Goal: Task Accomplishment & Management: Manage account settings

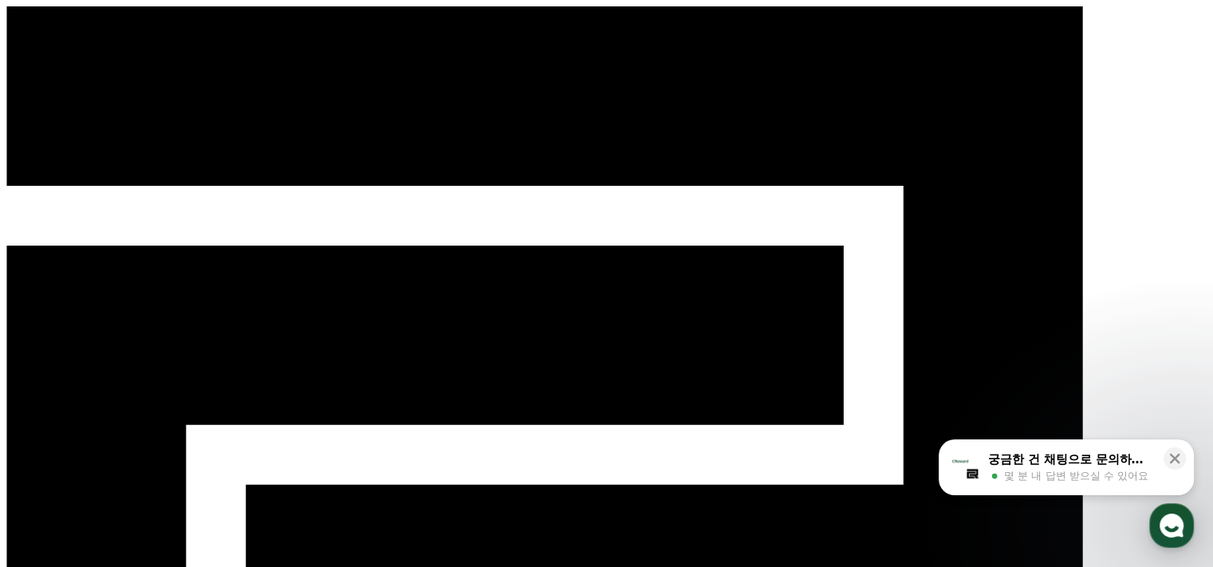
click at [1183, 459] on button at bounding box center [1175, 458] width 22 height 22
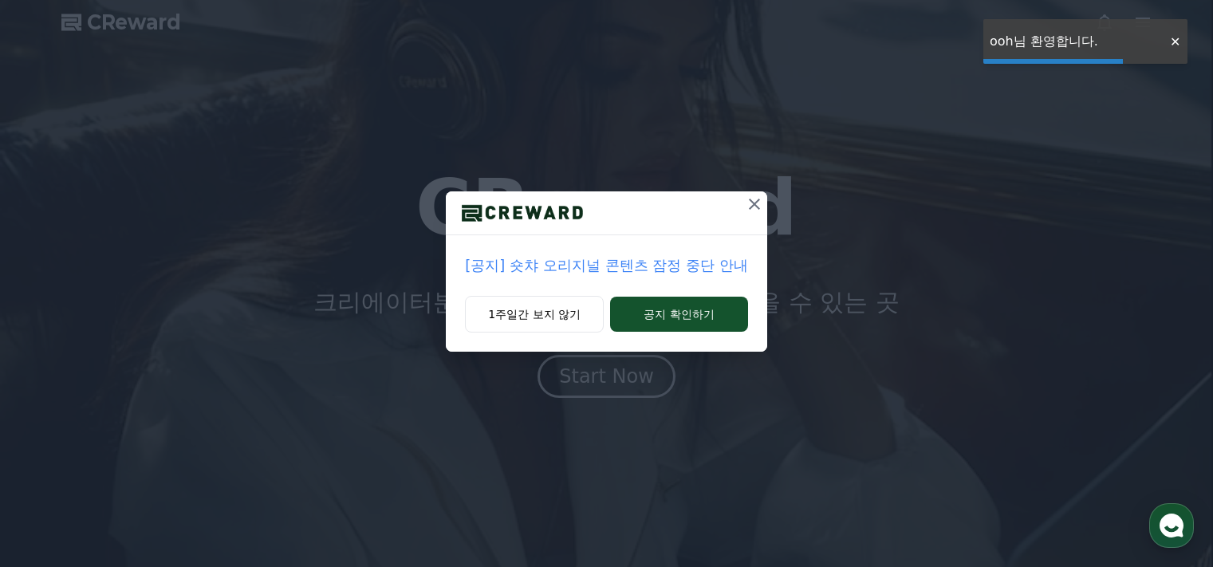
click at [611, 380] on div "[공지] 숏챠 오리지널 콘텐츠 잠정 중단 안내 1주일간 보지 않기 공지 확인하기" at bounding box center [606, 283] width 1213 height 567
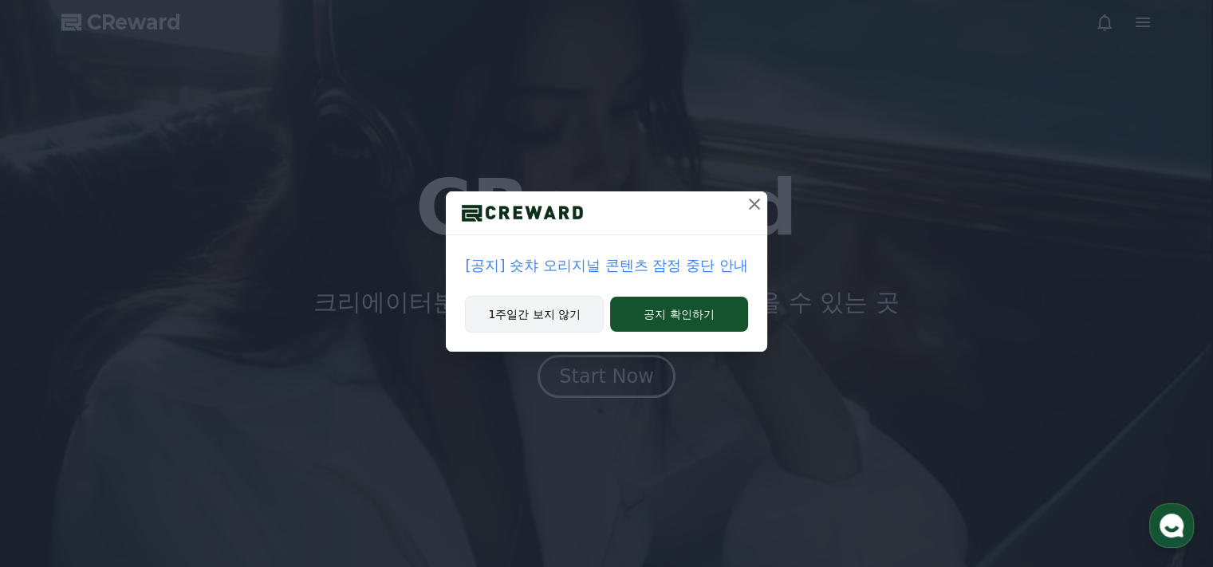
click at [532, 315] on button "1주일간 보지 않기" at bounding box center [534, 314] width 139 height 37
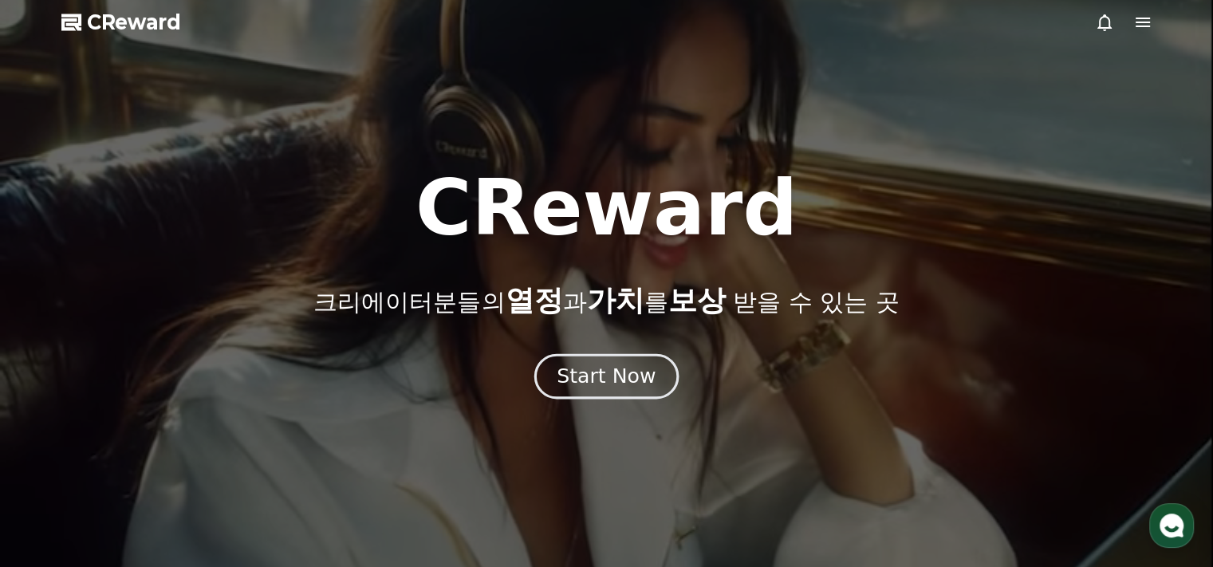
click at [601, 391] on button "Start Now" at bounding box center [606, 375] width 144 height 45
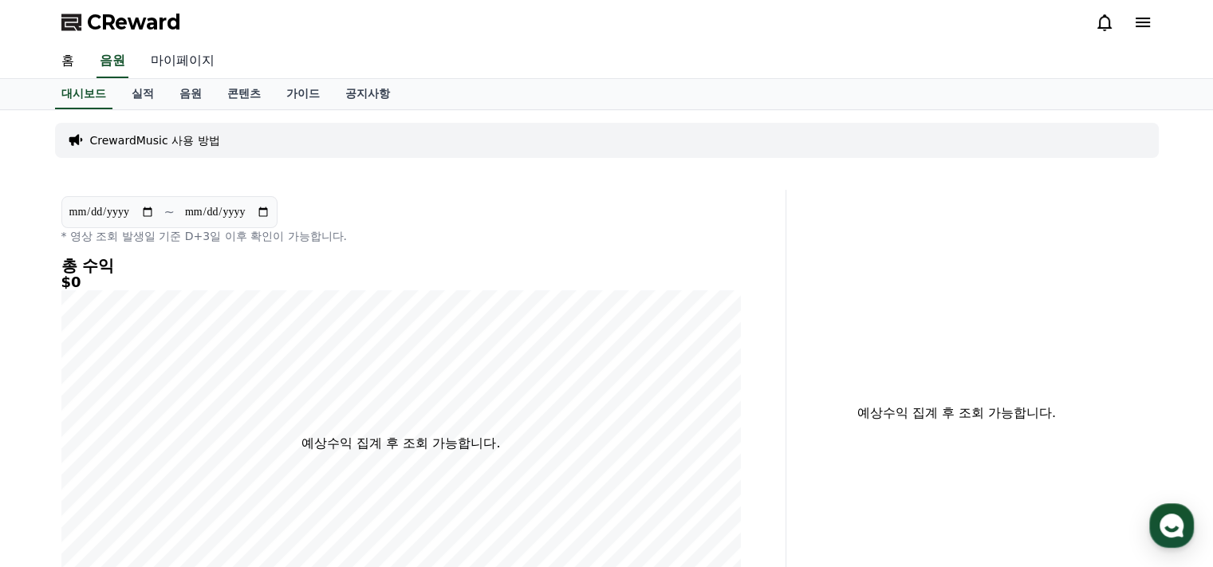
click at [192, 62] on link "마이페이지" at bounding box center [182, 61] width 89 height 33
select select "**********"
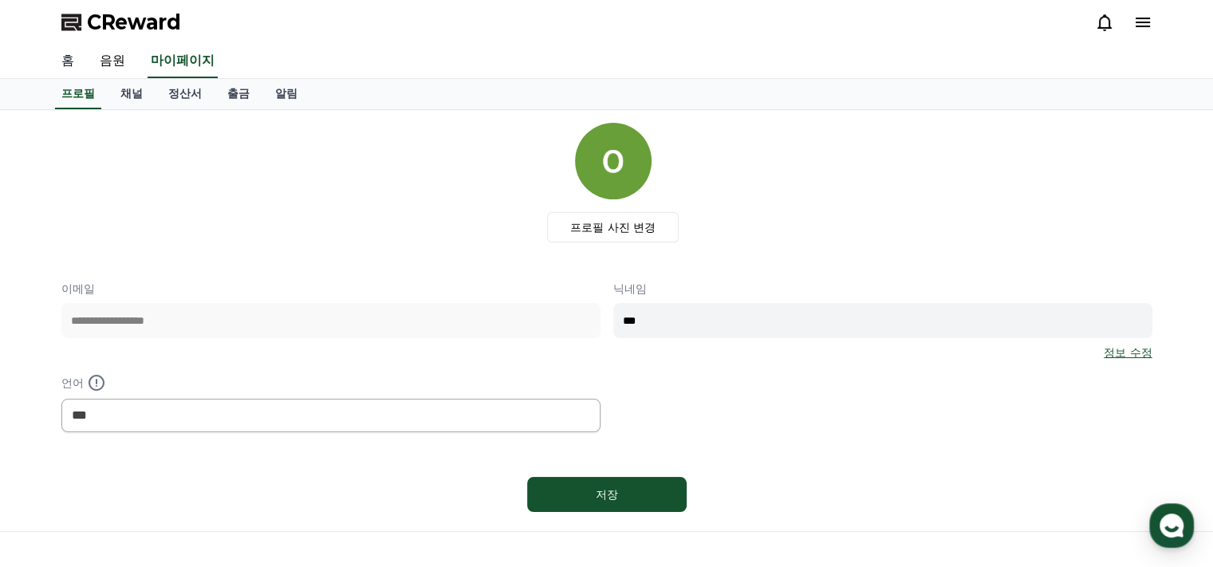
click at [67, 57] on link "홈" at bounding box center [68, 61] width 38 height 33
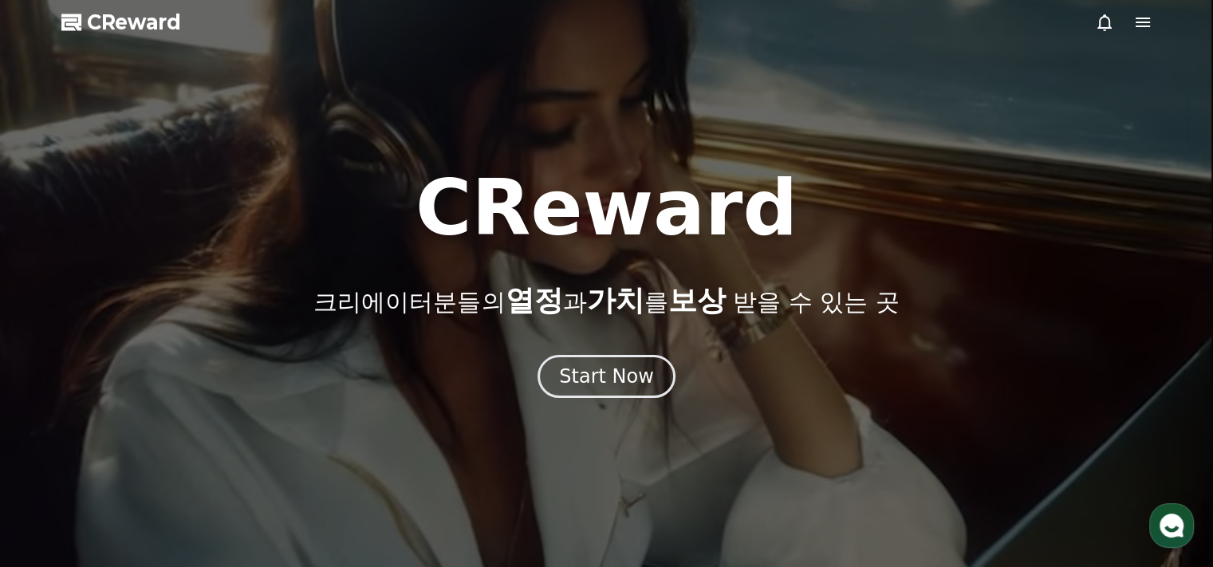
click at [1150, 15] on icon at bounding box center [1142, 22] width 19 height 19
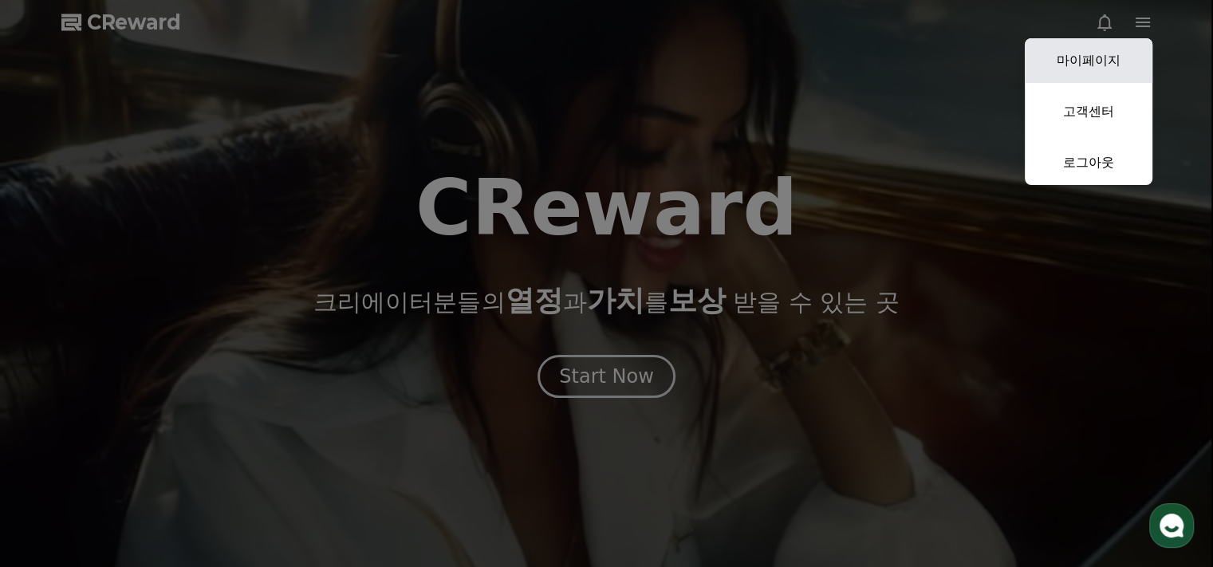
click at [1097, 68] on link "마이페이지" at bounding box center [1089, 60] width 128 height 45
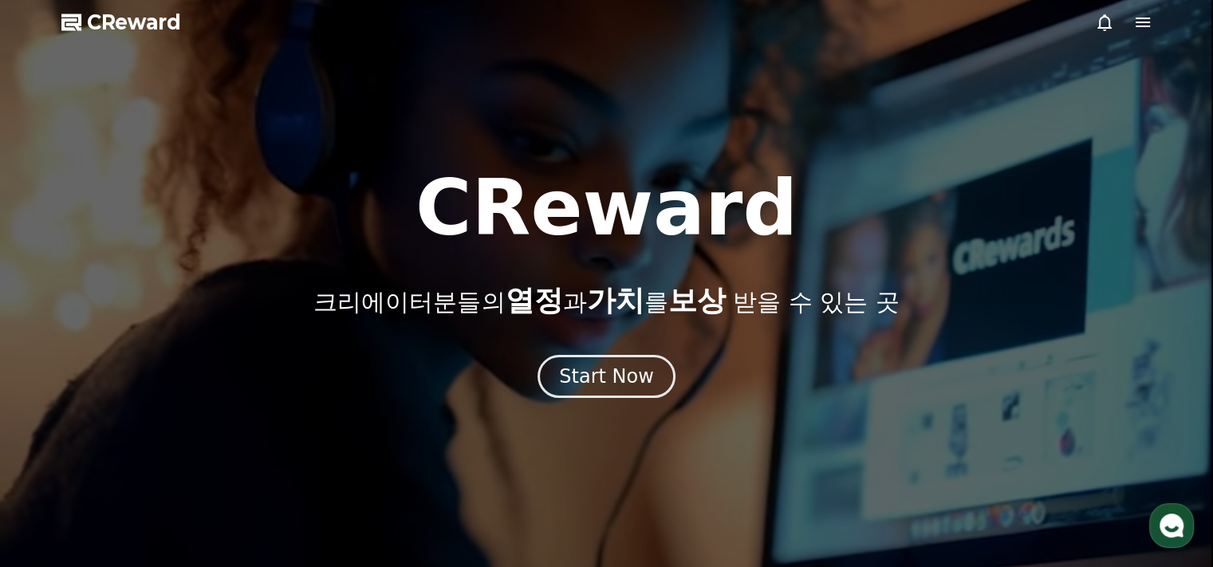
select select "**********"
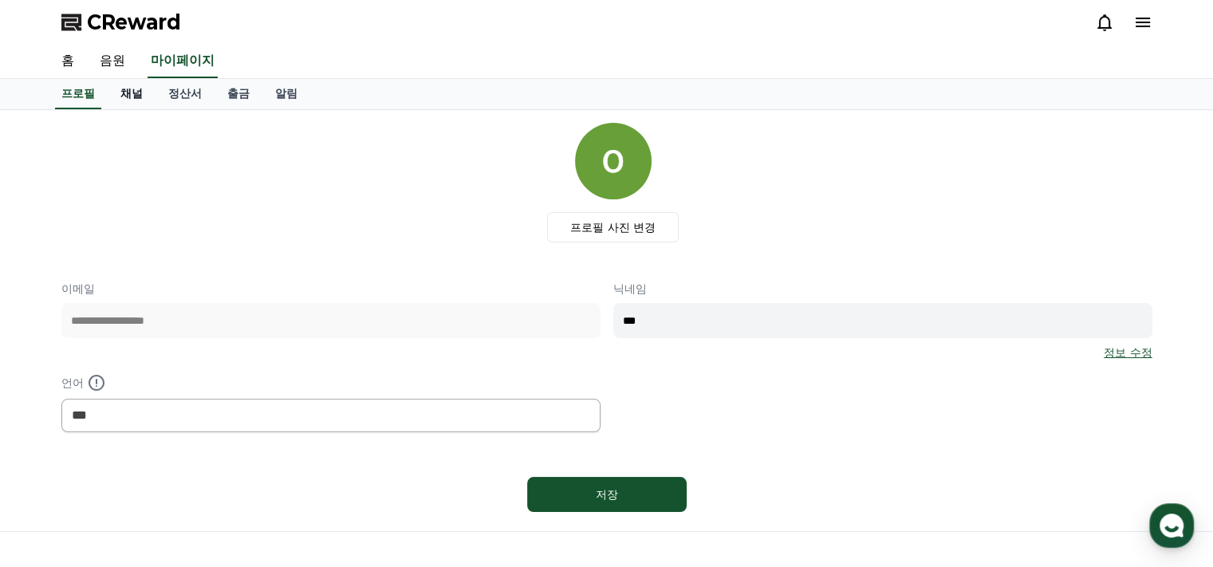
click at [140, 88] on link "채널" at bounding box center [132, 94] width 48 height 30
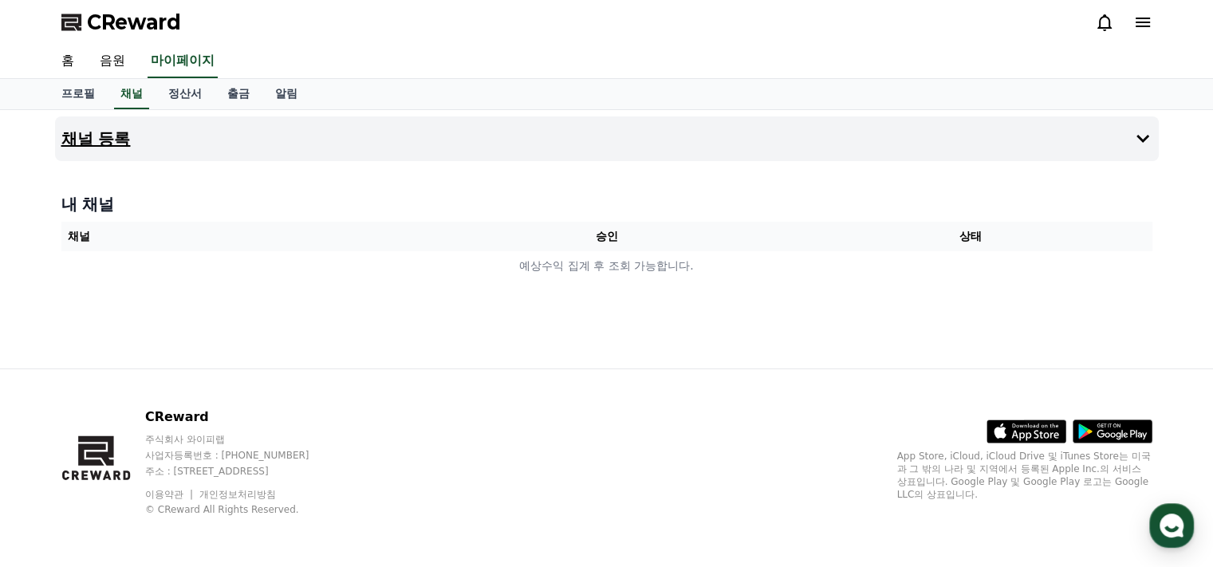
click at [110, 130] on h4 "채널 등록" at bounding box center [95, 139] width 69 height 18
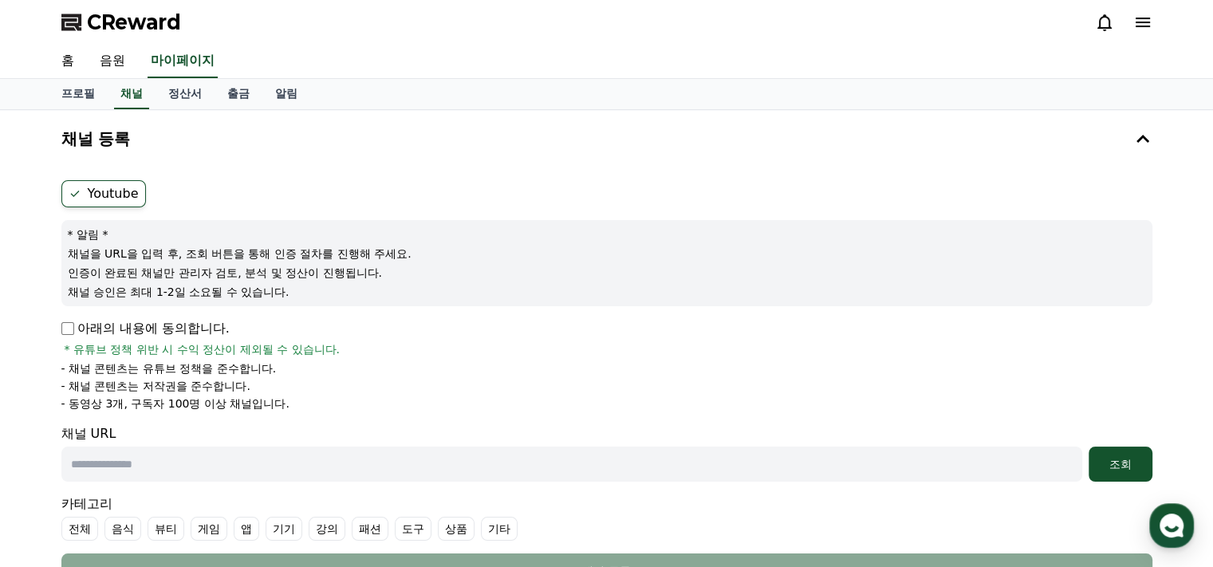
click at [108, 194] on label "Youtube" at bounding box center [103, 193] width 85 height 27
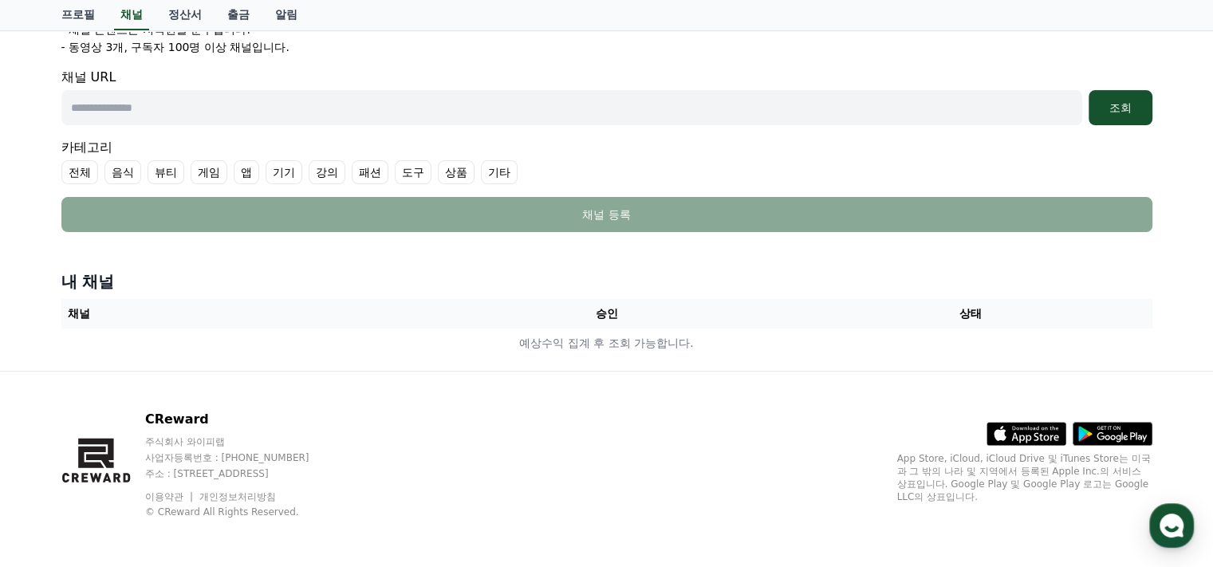
scroll to position [357, 0]
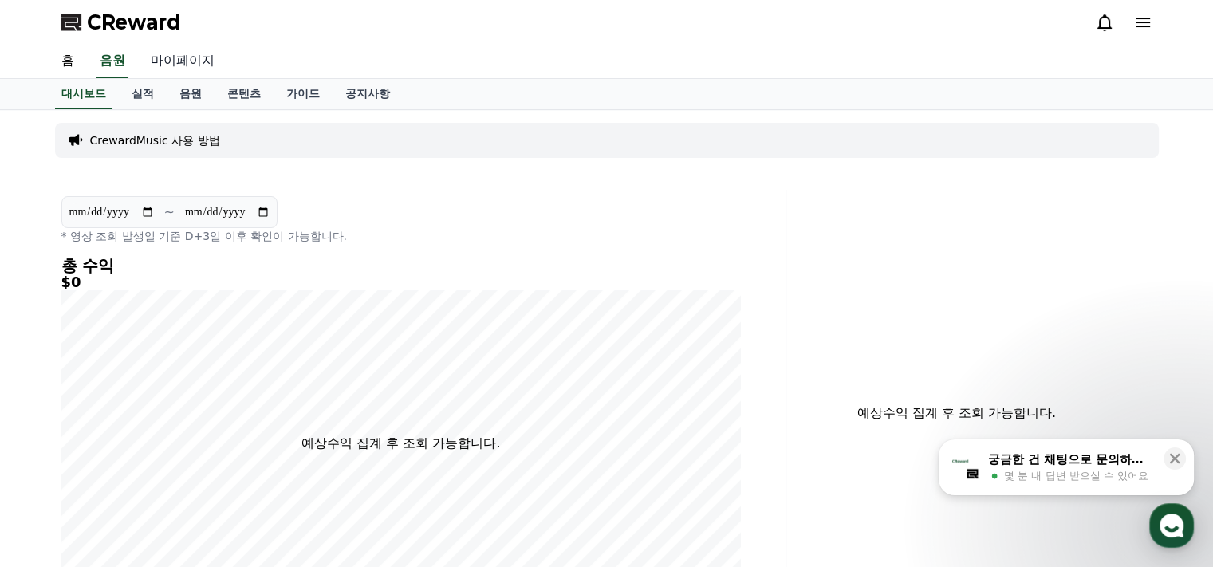
click at [179, 65] on link "마이페이지" at bounding box center [182, 61] width 89 height 33
select select "**********"
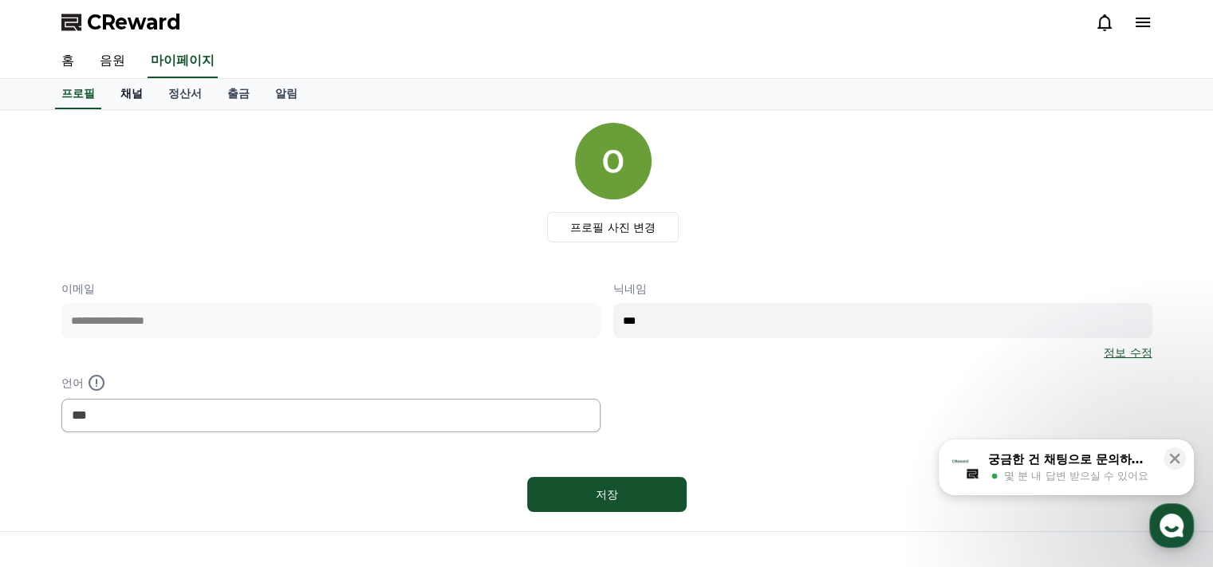
click at [137, 98] on link "채널" at bounding box center [132, 94] width 48 height 30
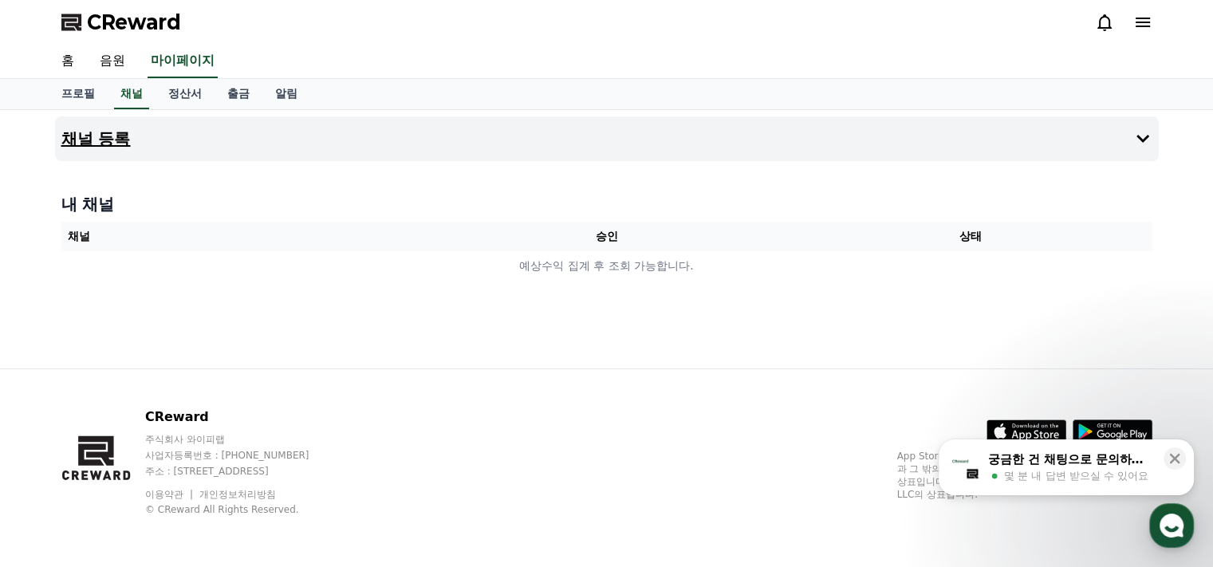
click at [109, 141] on h4 "채널 등록" at bounding box center [95, 139] width 69 height 18
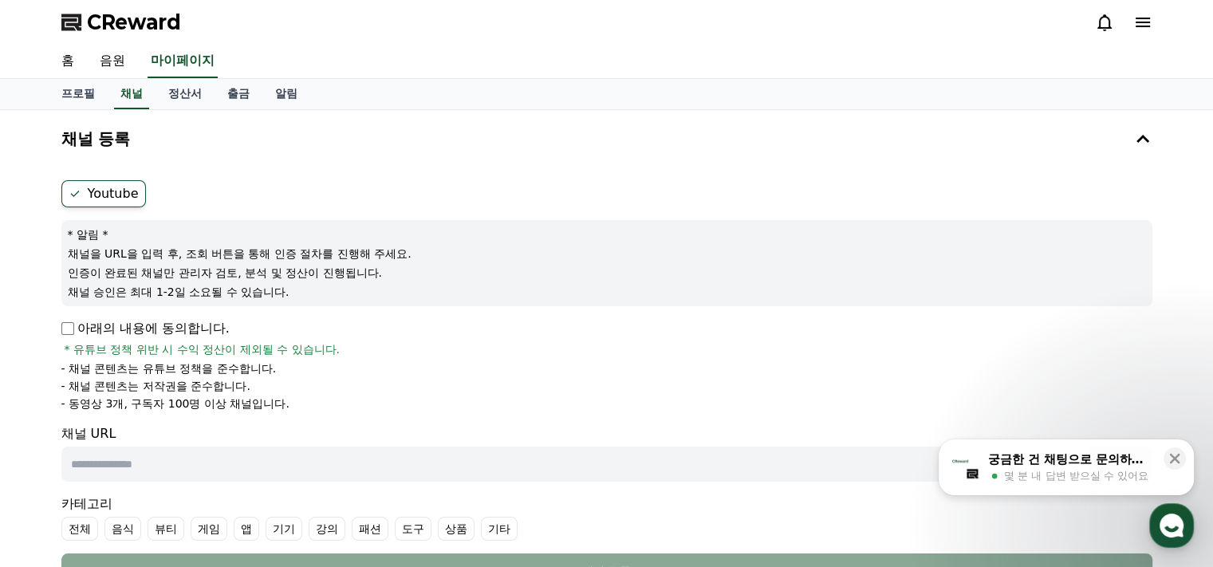
scroll to position [159, 0]
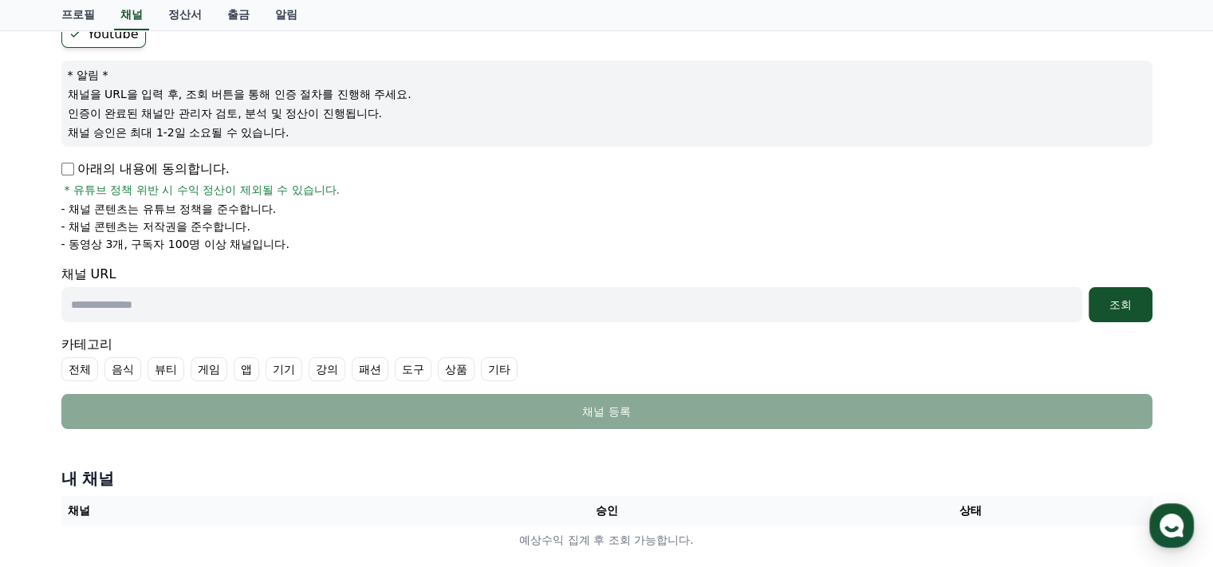
click at [178, 303] on input "text" at bounding box center [571, 304] width 1021 height 35
paste input "**********"
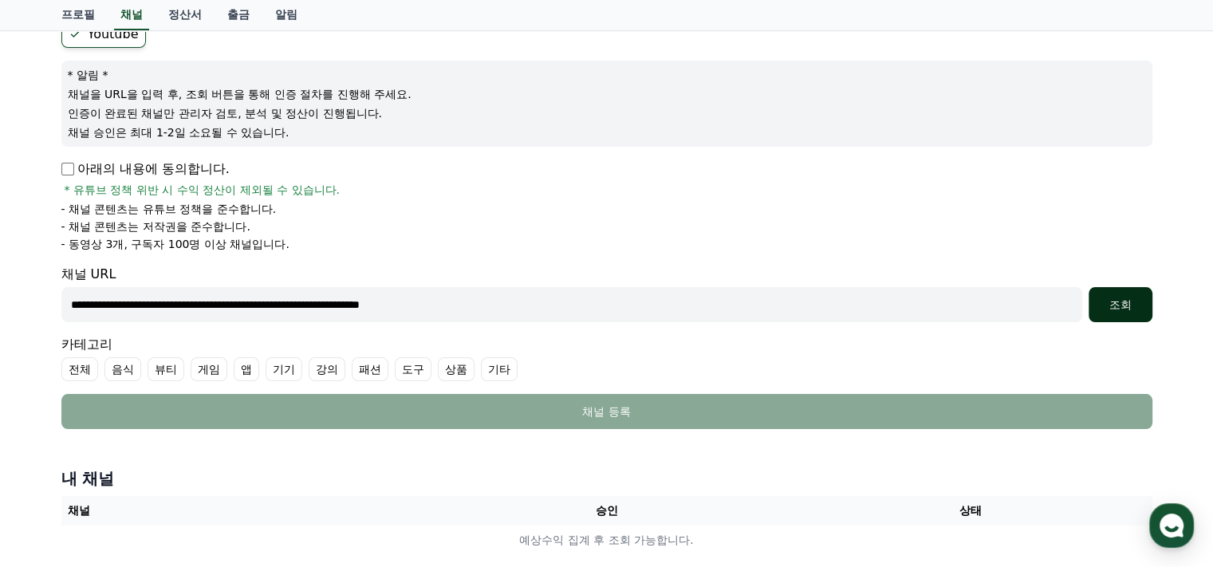
type input "**********"
click at [1119, 317] on button "조회" at bounding box center [1121, 304] width 64 height 35
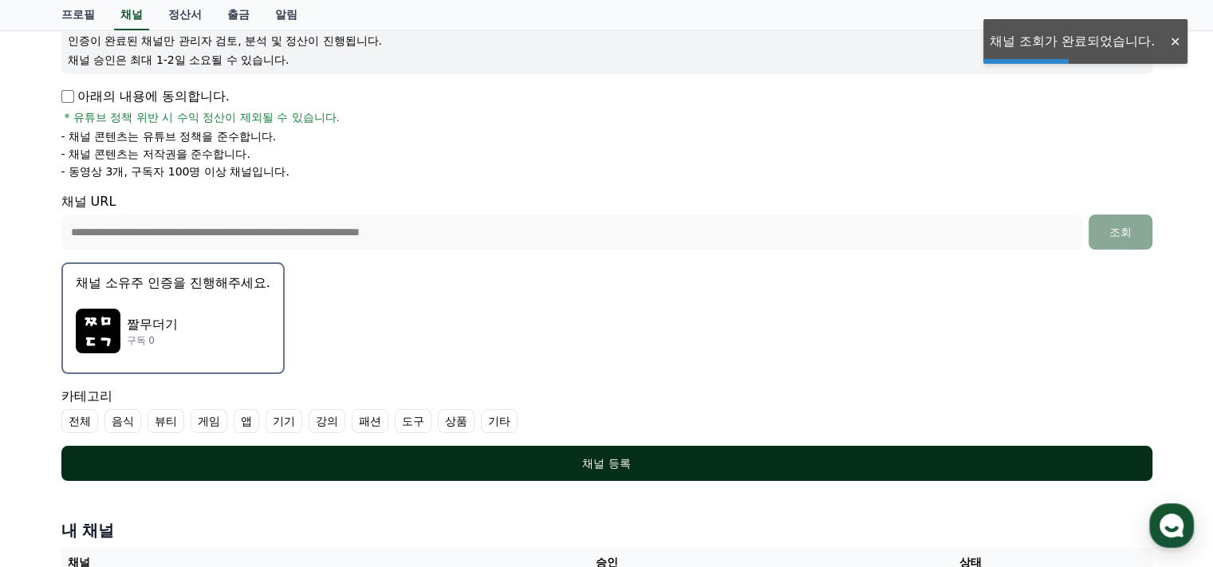
scroll to position [319, 0]
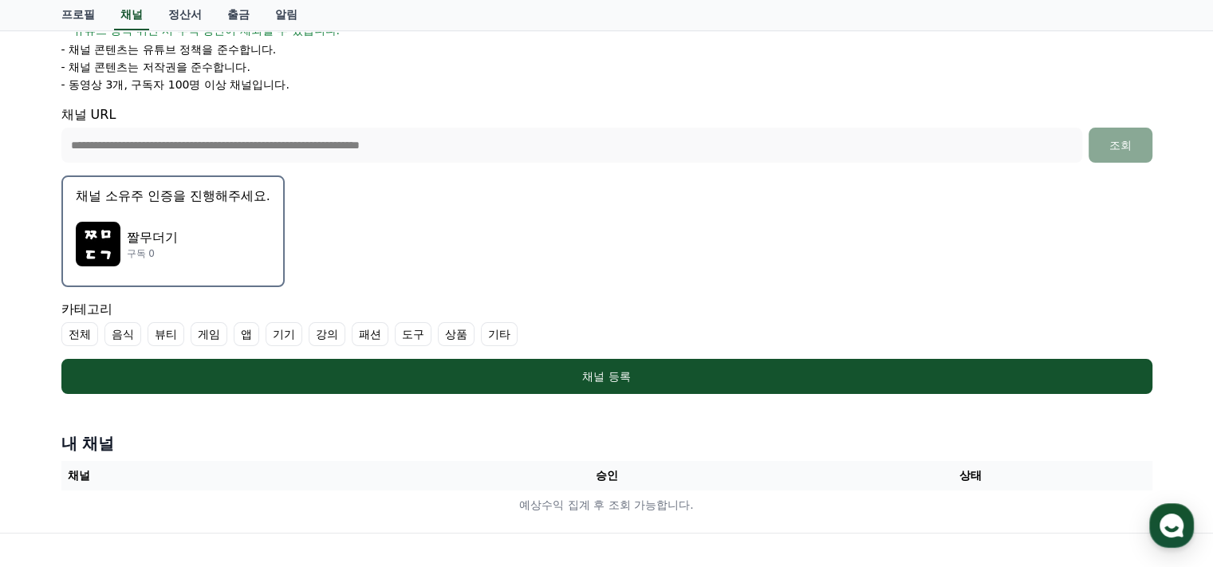
click at [484, 331] on label "기타" at bounding box center [499, 334] width 37 height 24
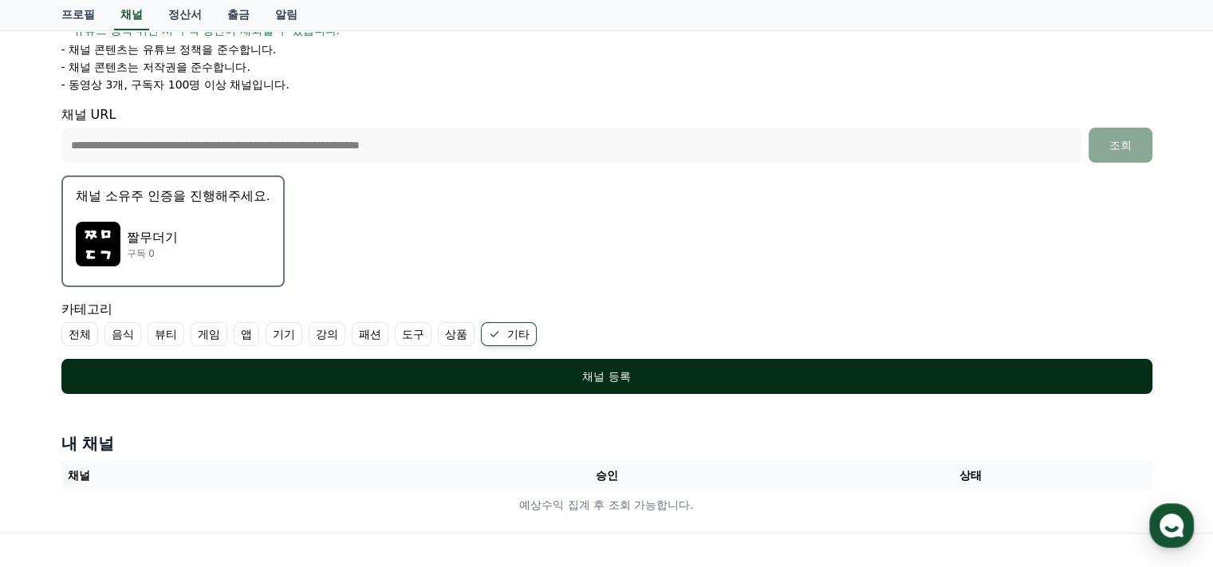
click at [472, 374] on div "채널 등록" at bounding box center [606, 376] width 1027 height 16
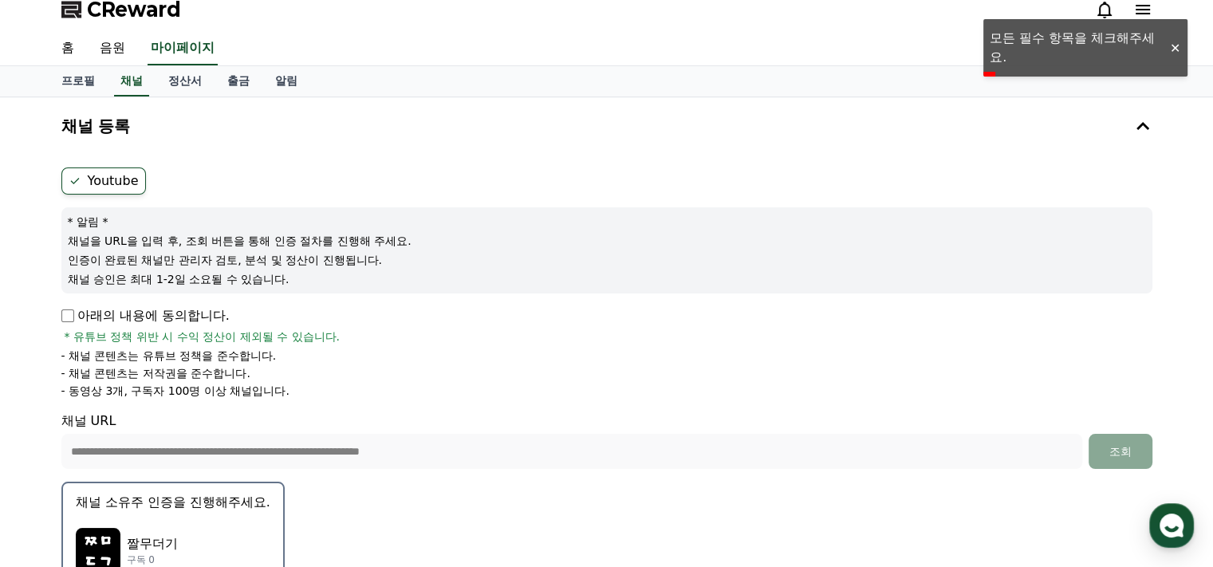
scroll to position [0, 0]
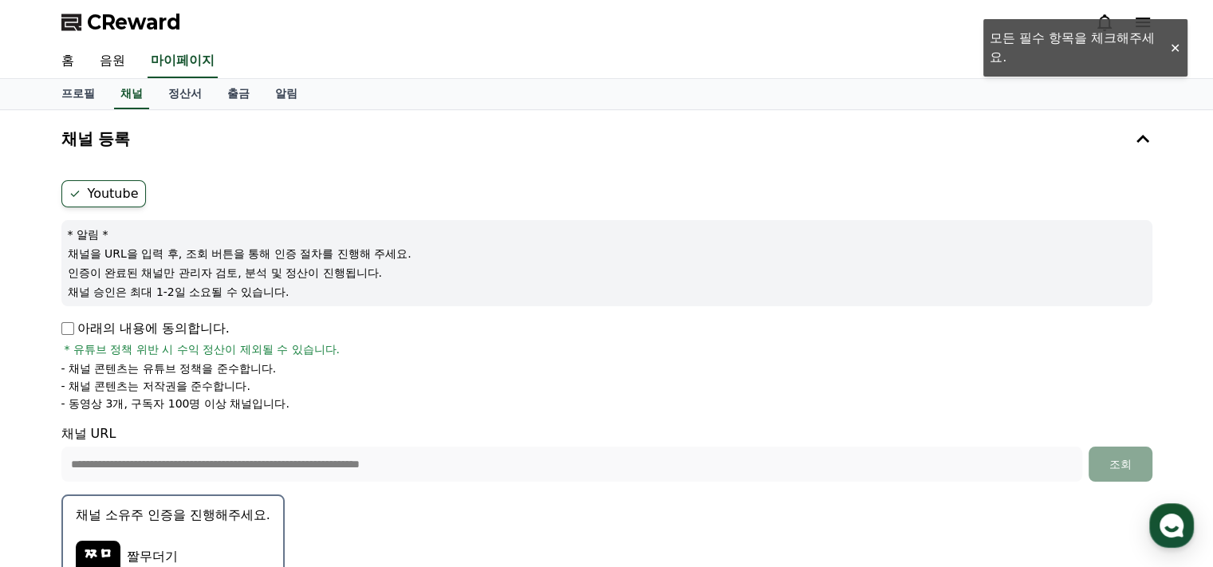
click at [92, 186] on label "Youtube" at bounding box center [103, 193] width 85 height 27
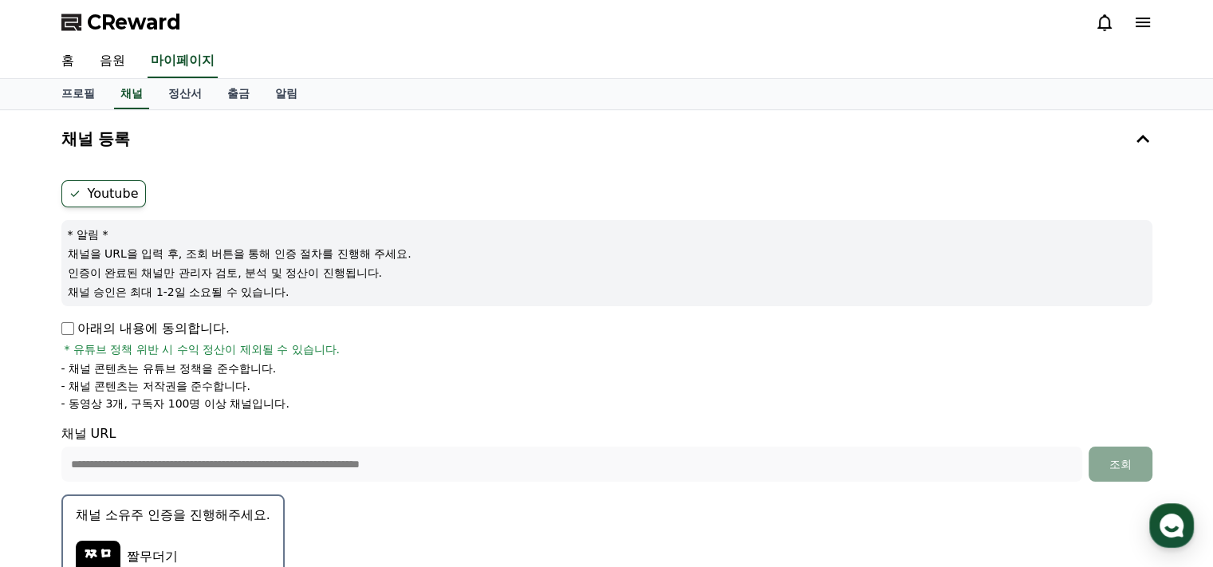
scroll to position [319, 0]
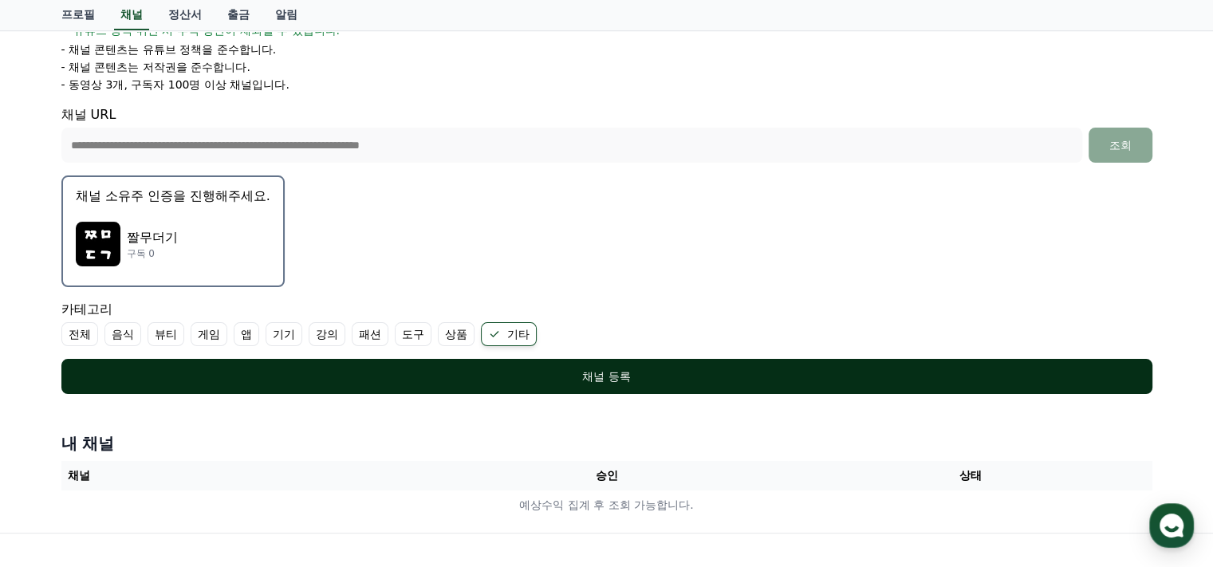
click at [373, 375] on div "채널 등록" at bounding box center [606, 376] width 1027 height 16
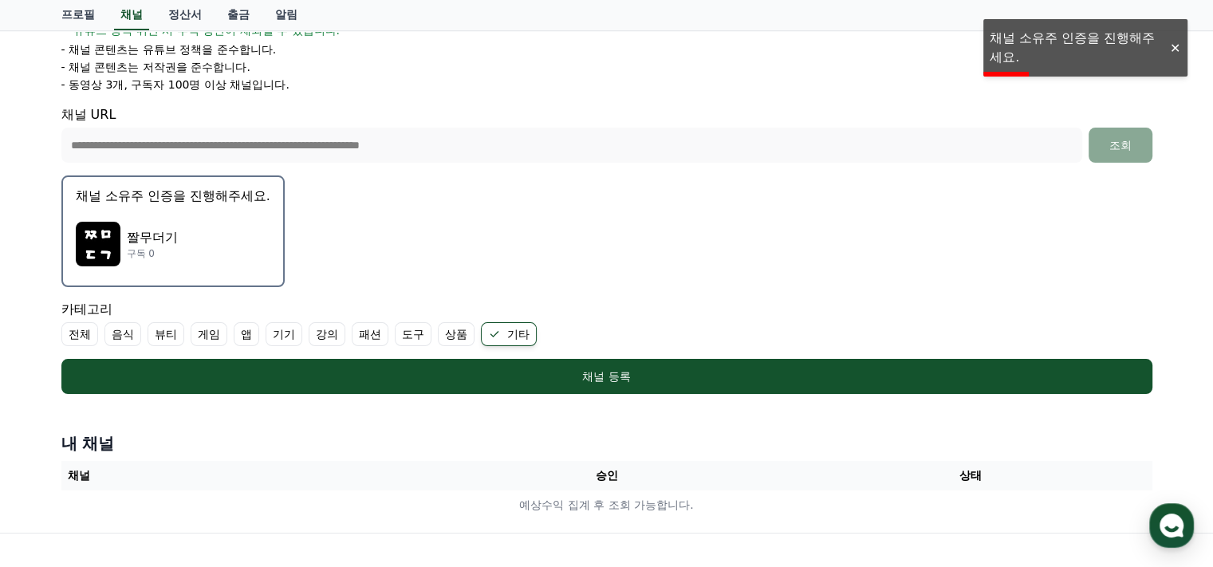
click at [198, 190] on p "채널 소유주 인증을 진행해주세요." at bounding box center [173, 196] width 195 height 19
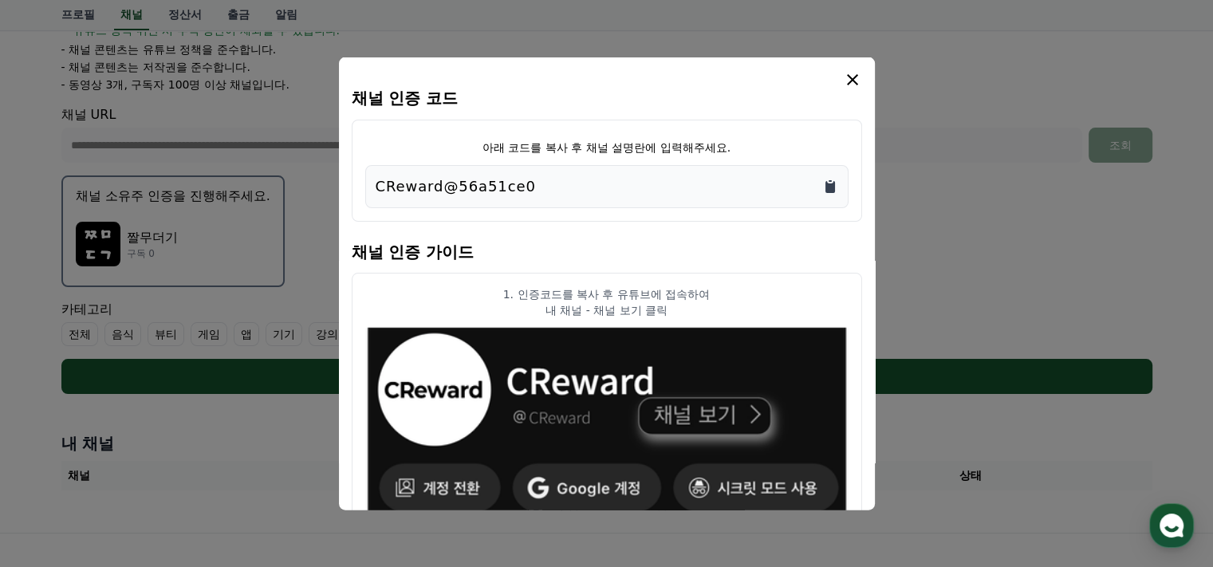
click at [826, 184] on icon "Copy to clipboard" at bounding box center [830, 186] width 10 height 12
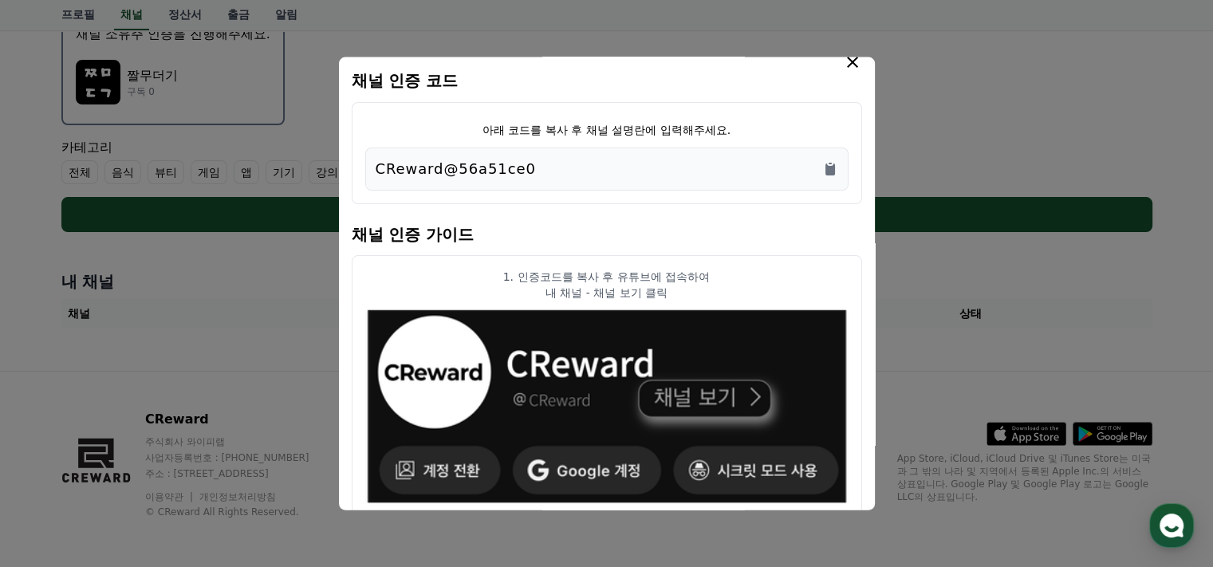
scroll to position [0, 0]
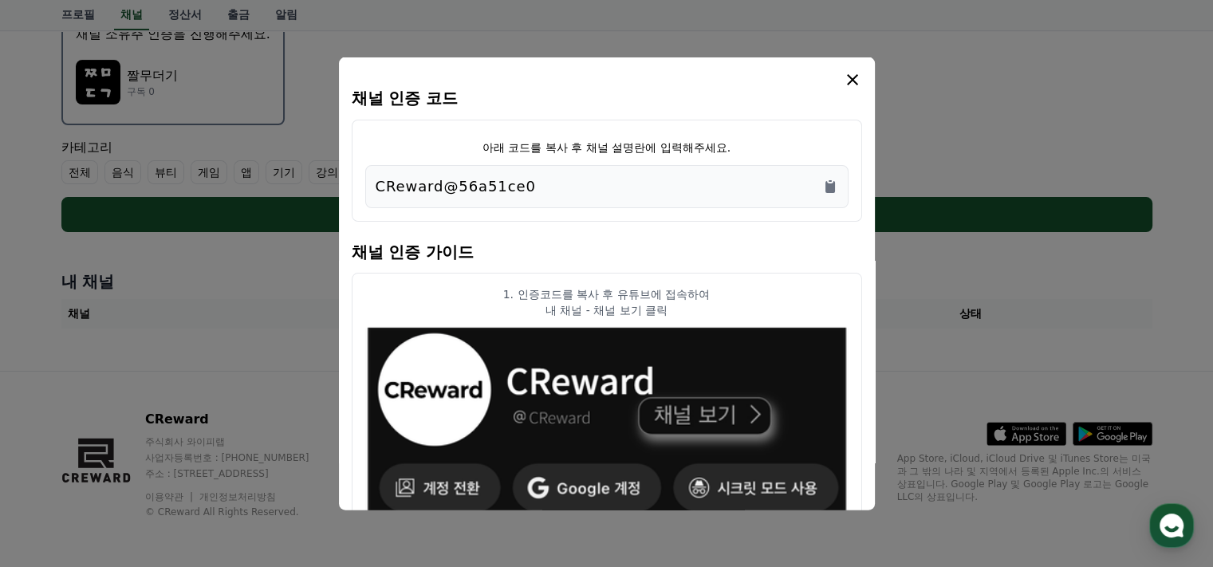
click at [858, 86] on icon "modal" at bounding box center [852, 78] width 19 height 19
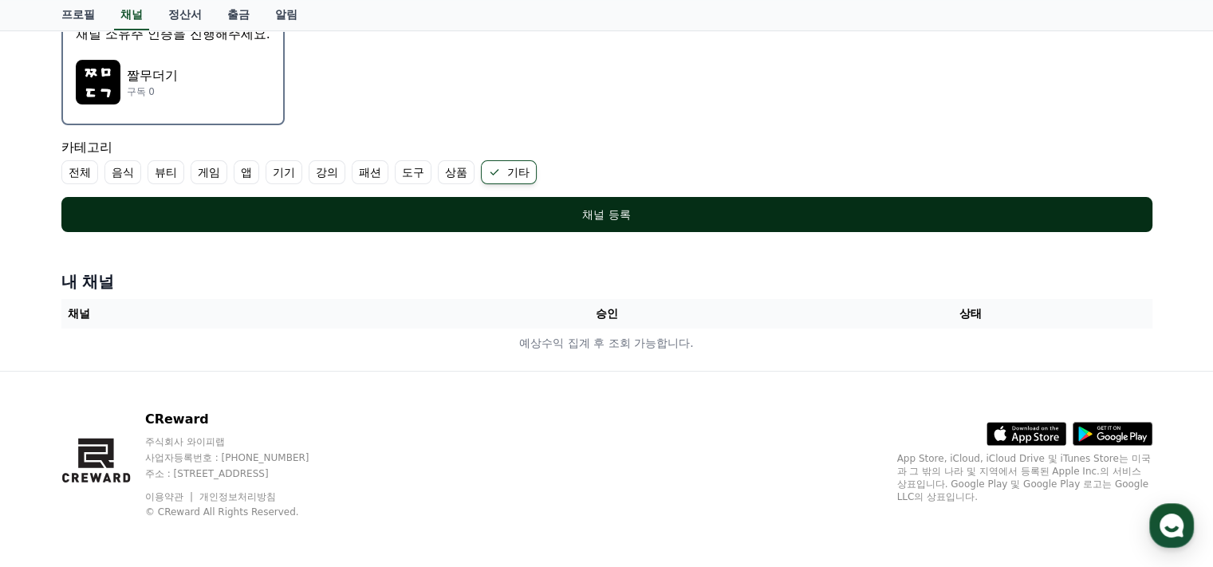
click at [555, 207] on div "채널 등록" at bounding box center [606, 215] width 1027 height 16
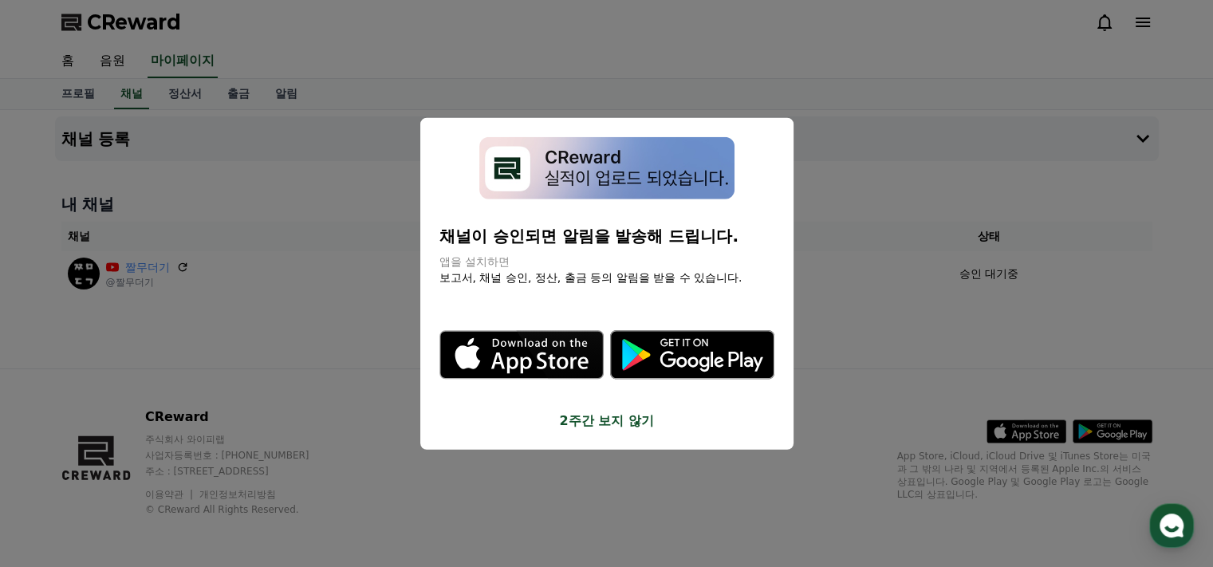
click at [369, 347] on button "close modal" at bounding box center [606, 283] width 1213 height 567
